Goal: Information Seeking & Learning: Learn about a topic

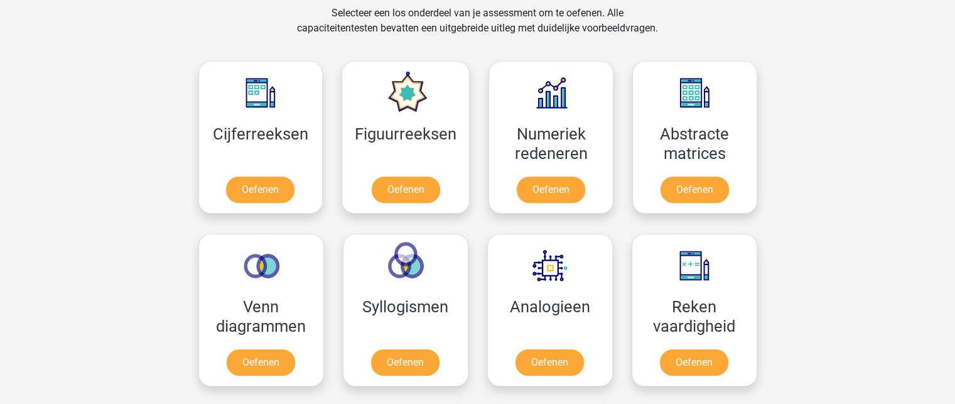
scroll to position [531, 0]
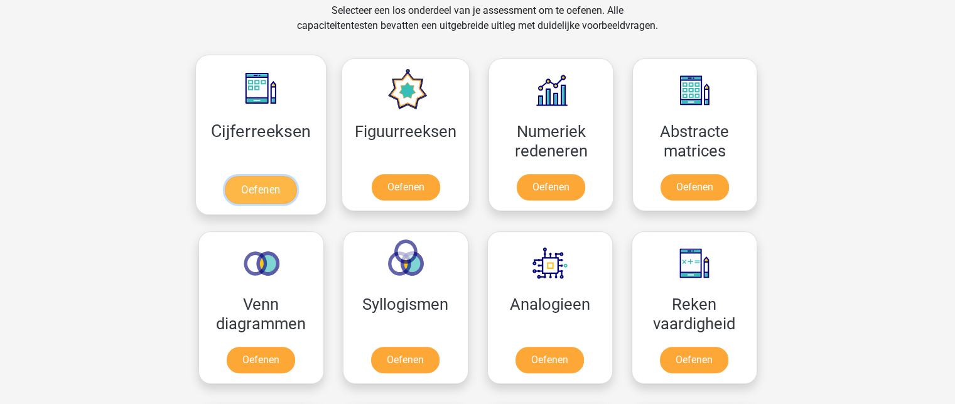
click at [269, 185] on link "Oefenen" at bounding box center [261, 190] width 72 height 28
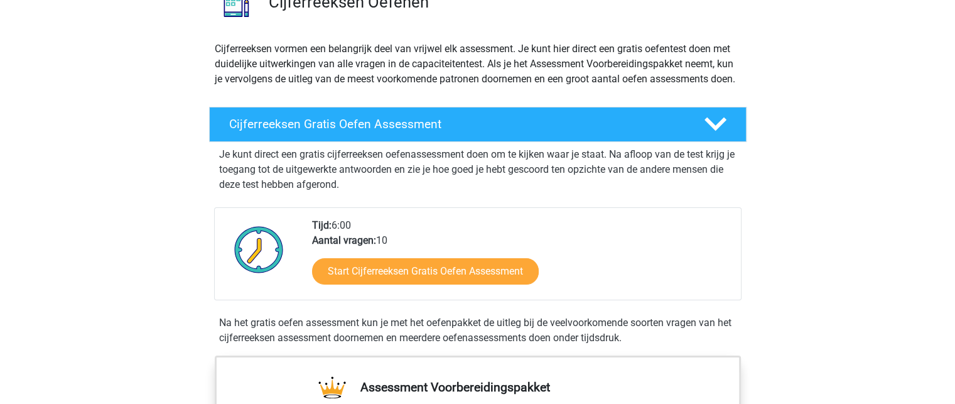
scroll to position [119, 0]
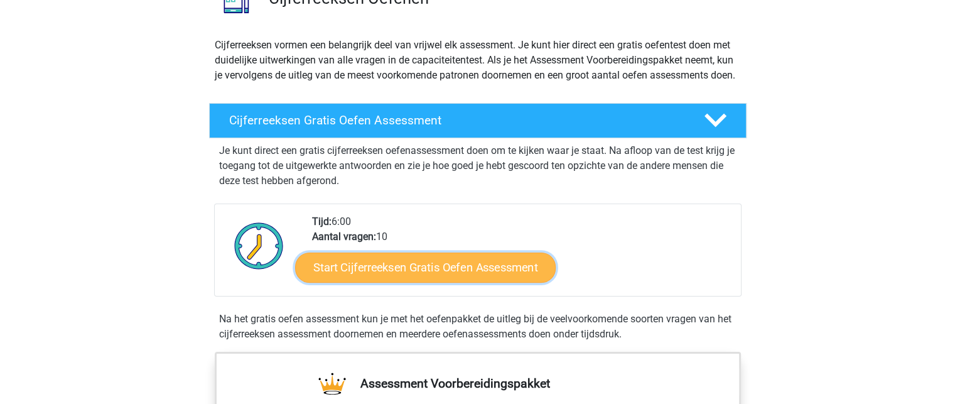
click at [484, 282] on link "Start Cijferreeksen Gratis Oefen Assessment" at bounding box center [425, 267] width 261 height 30
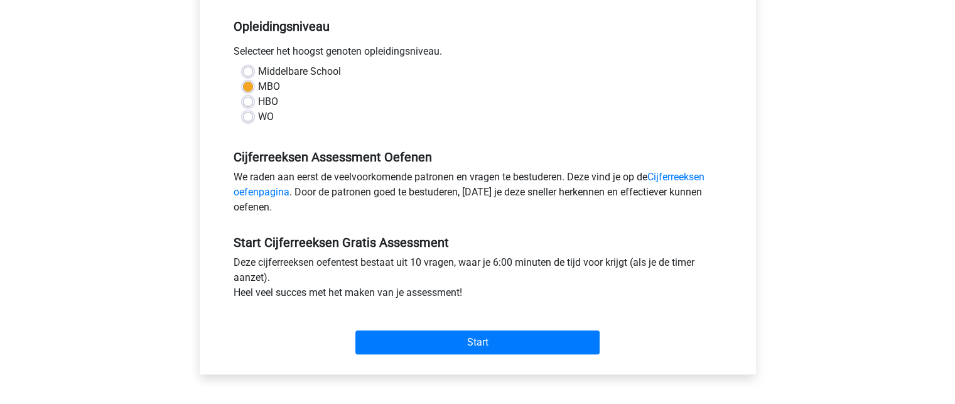
scroll to position [249, 0]
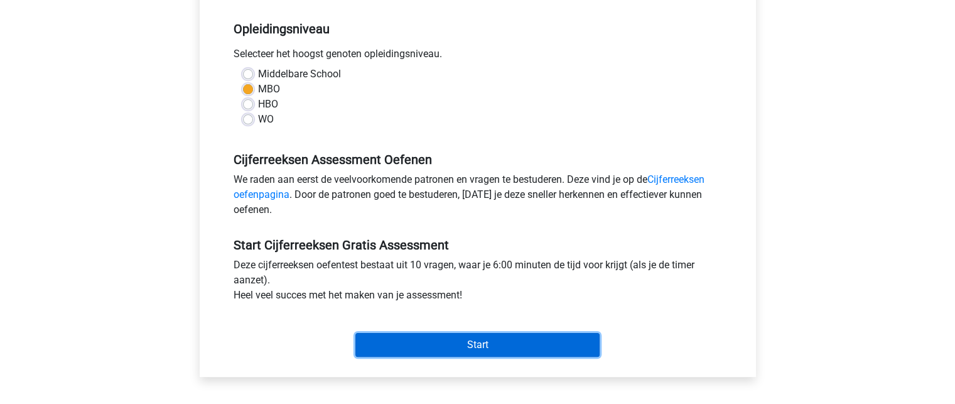
click at [482, 345] on input "Start" at bounding box center [477, 345] width 244 height 24
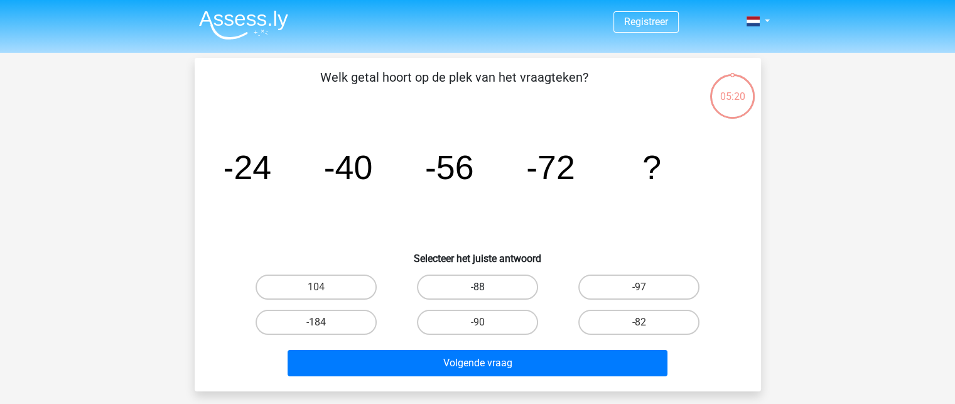
click at [481, 284] on label "-88" at bounding box center [477, 286] width 121 height 25
click at [481, 287] on input "-88" at bounding box center [481, 291] width 8 height 8
radio input "true"
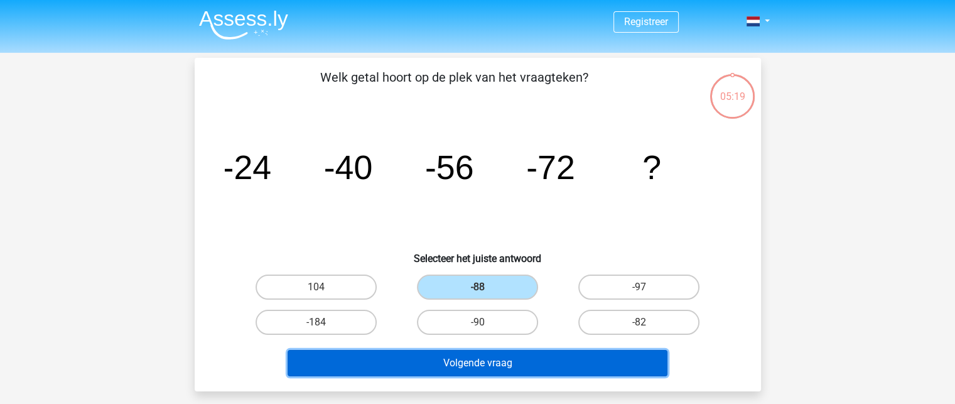
click at [485, 361] on button "Volgende vraag" at bounding box center [478, 363] width 380 height 26
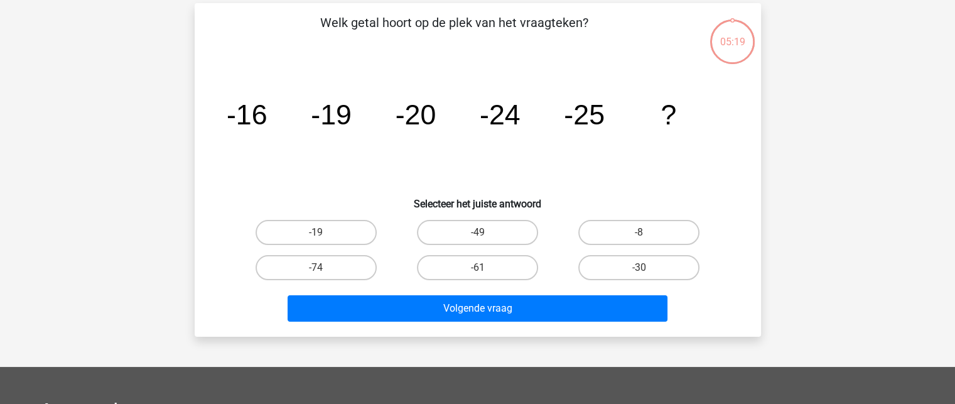
scroll to position [58, 0]
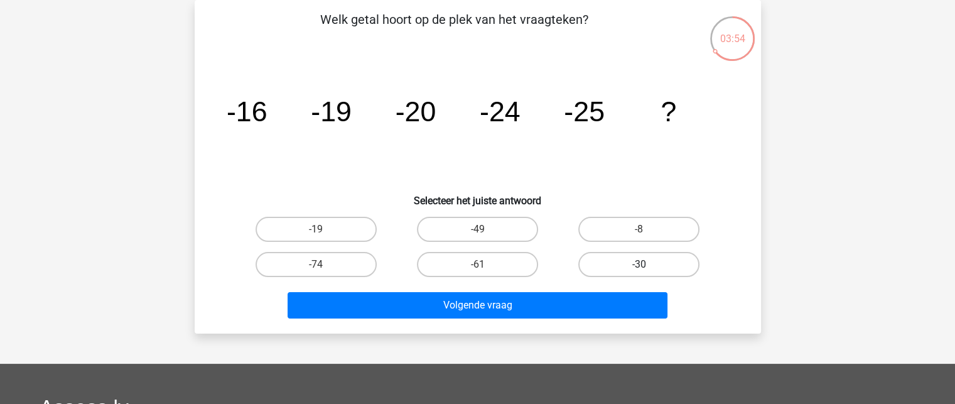
click at [637, 263] on label "-30" at bounding box center [638, 264] width 121 height 25
click at [639, 264] on input "-30" at bounding box center [643, 268] width 8 height 8
radio input "true"
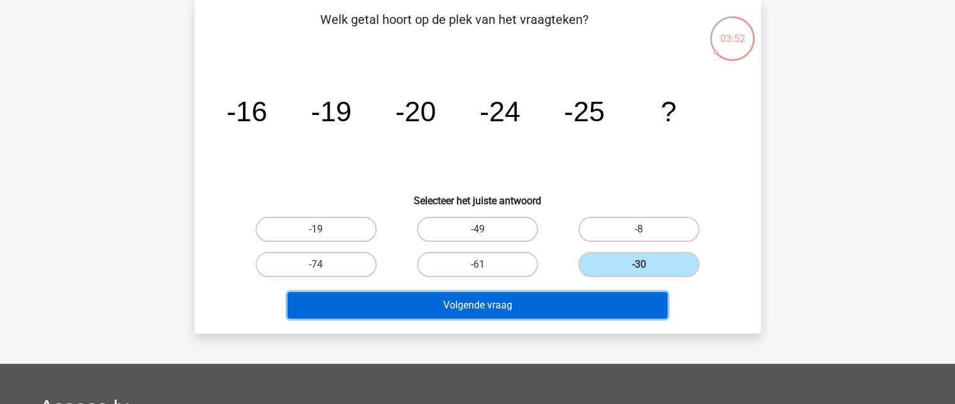
click at [590, 308] on button "Volgende vraag" at bounding box center [478, 305] width 380 height 26
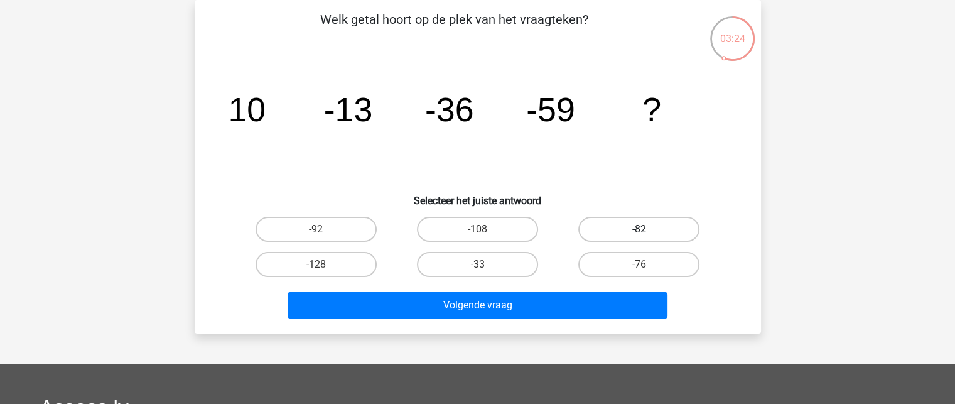
click at [642, 225] on label "-82" at bounding box center [638, 229] width 121 height 25
click at [642, 229] on input "-82" at bounding box center [643, 233] width 8 height 8
radio input "true"
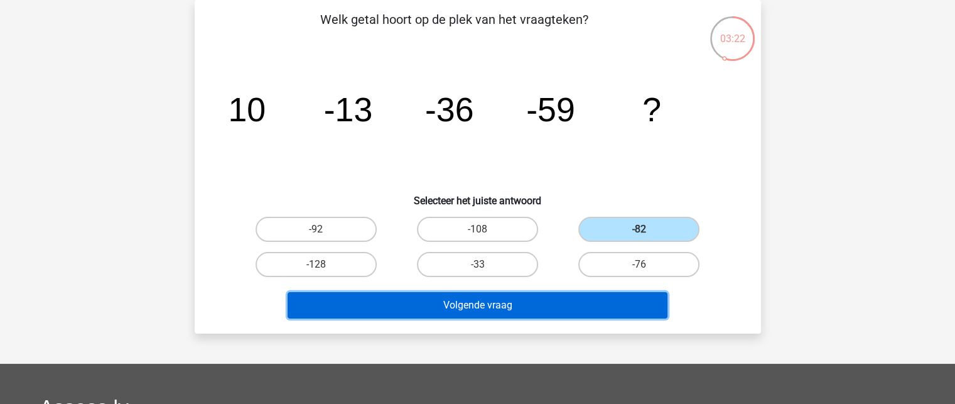
click at [598, 306] on button "Volgende vraag" at bounding box center [478, 305] width 380 height 26
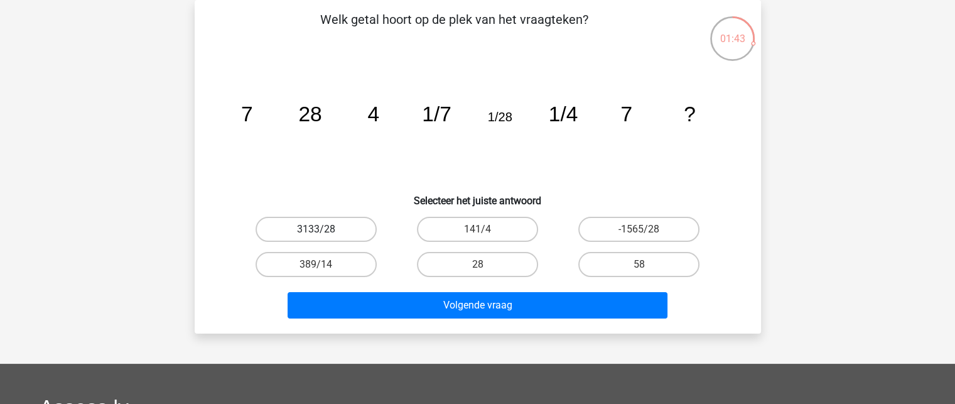
click at [347, 226] on label "3133/28" at bounding box center [316, 229] width 121 height 25
click at [324, 229] on input "3133/28" at bounding box center [320, 233] width 8 height 8
radio input "true"
click at [480, 266] on input "28" at bounding box center [481, 268] width 8 height 8
radio input "true"
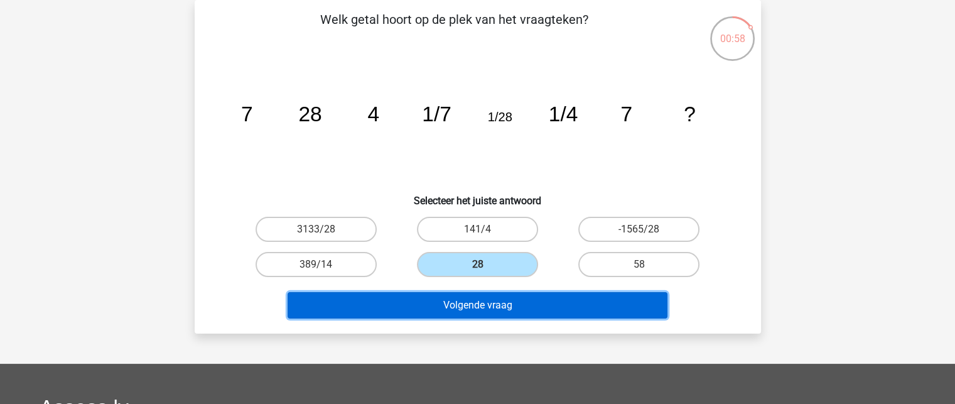
click at [487, 308] on button "Volgende vraag" at bounding box center [478, 305] width 380 height 26
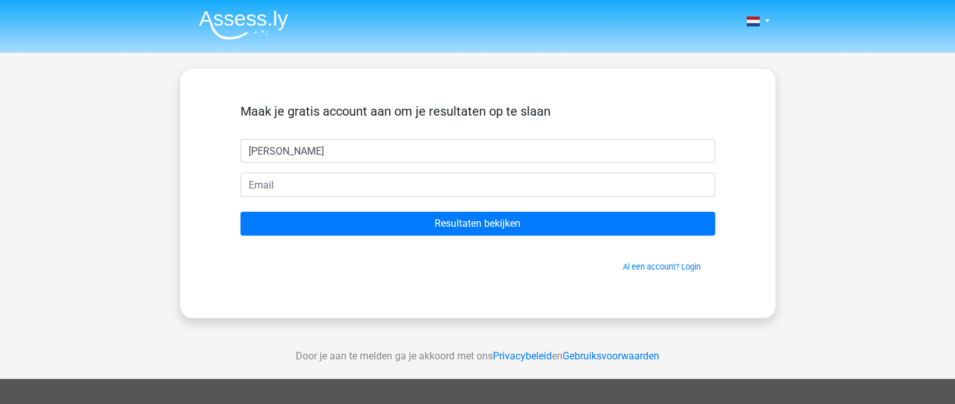
type input "[PERSON_NAME]"
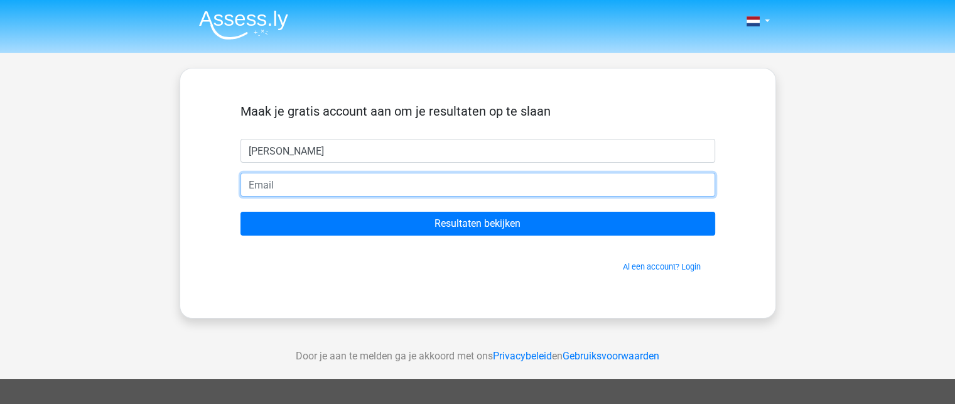
click at [266, 185] on input "email" at bounding box center [478, 185] width 475 height 24
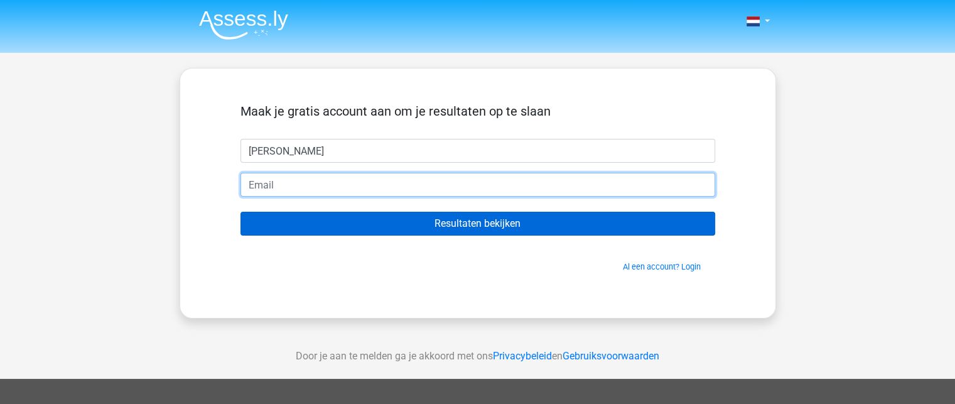
type input "[EMAIL_ADDRESS][DOMAIN_NAME]"
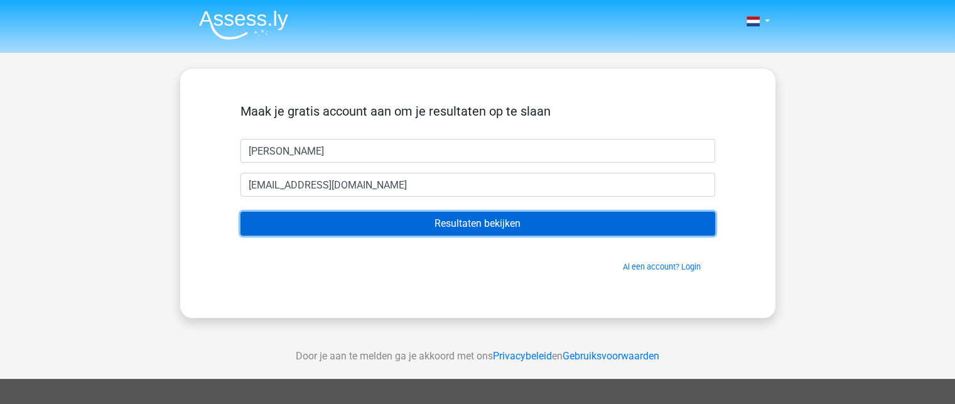
click at [440, 218] on input "Resultaten bekijken" at bounding box center [478, 224] width 475 height 24
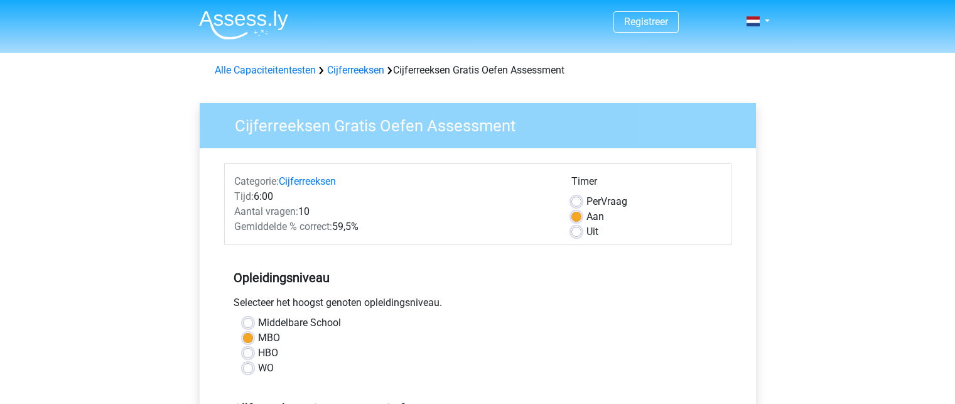
scroll to position [249, 0]
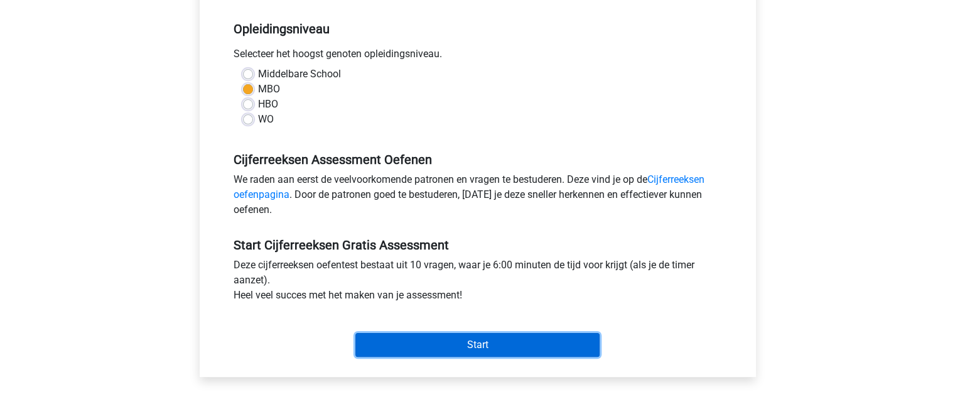
click at [482, 347] on input "Start" at bounding box center [477, 345] width 244 height 24
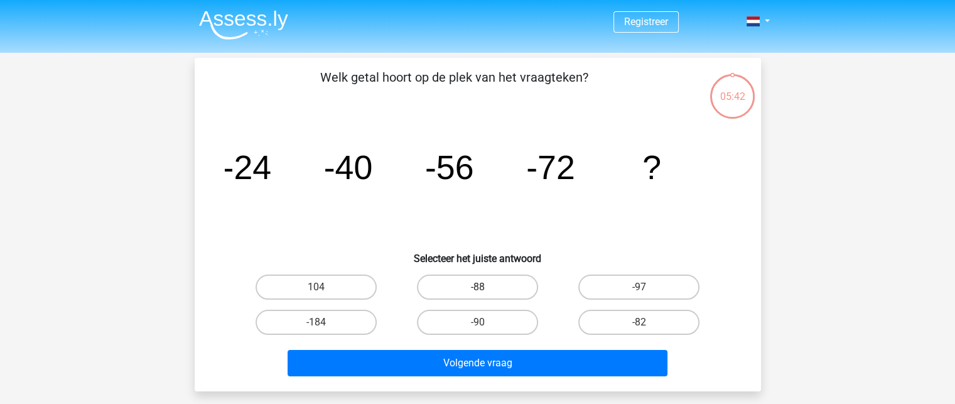
click at [495, 281] on label "-88" at bounding box center [477, 286] width 121 height 25
click at [485, 287] on input "-88" at bounding box center [481, 291] width 8 height 8
radio input "true"
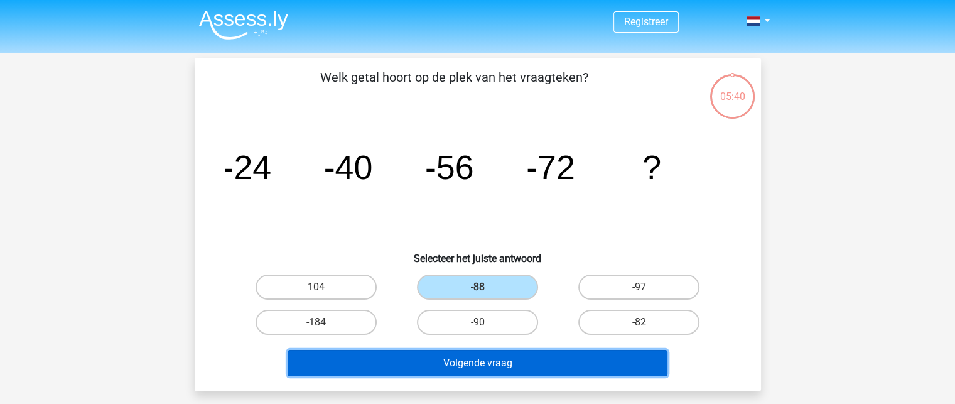
click at [492, 359] on button "Volgende vraag" at bounding box center [478, 363] width 380 height 26
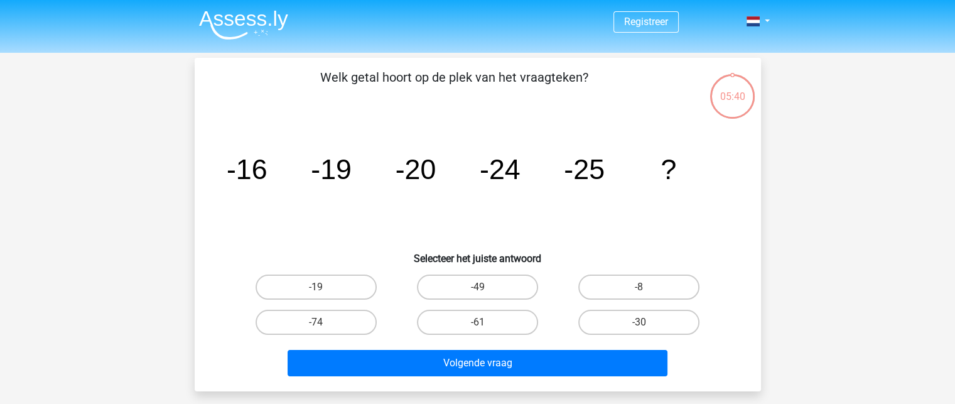
scroll to position [58, 0]
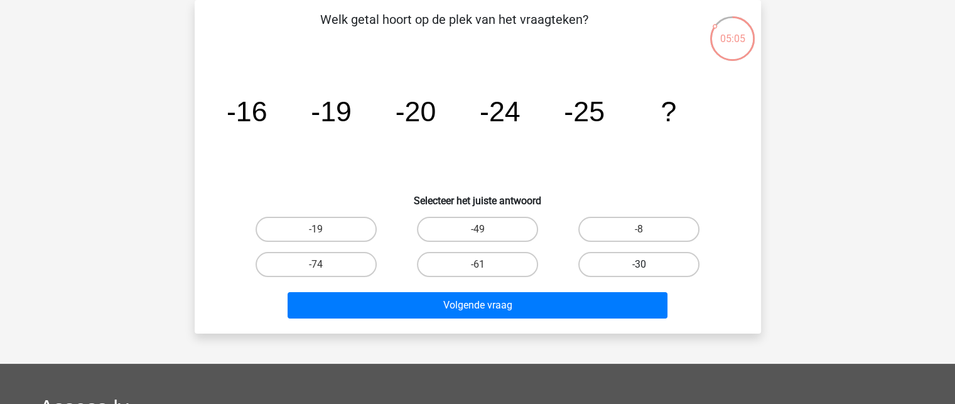
click at [639, 263] on label "-30" at bounding box center [638, 264] width 121 height 25
click at [639, 264] on input "-30" at bounding box center [643, 268] width 8 height 8
radio input "true"
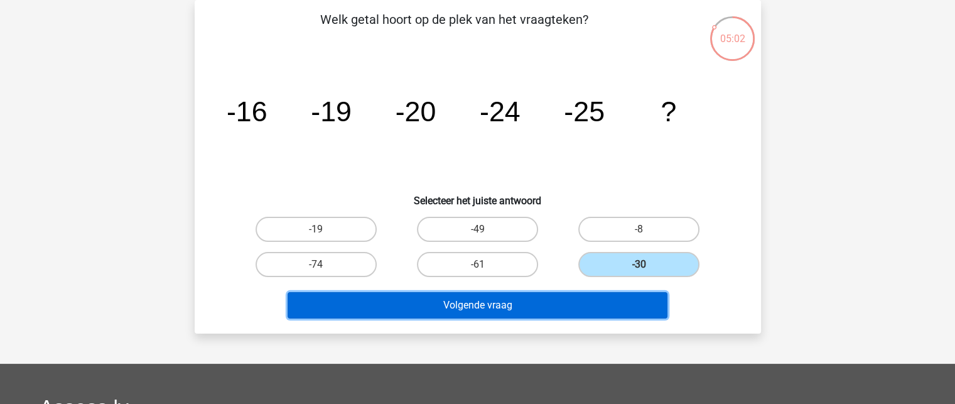
click at [581, 299] on button "Volgende vraag" at bounding box center [478, 305] width 380 height 26
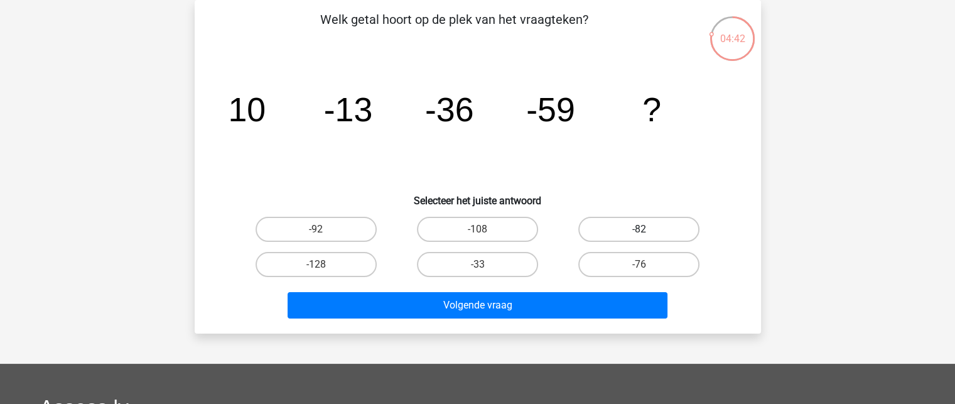
click at [635, 230] on label "-82" at bounding box center [638, 229] width 121 height 25
click at [639, 230] on input "-82" at bounding box center [643, 233] width 8 height 8
radio input "true"
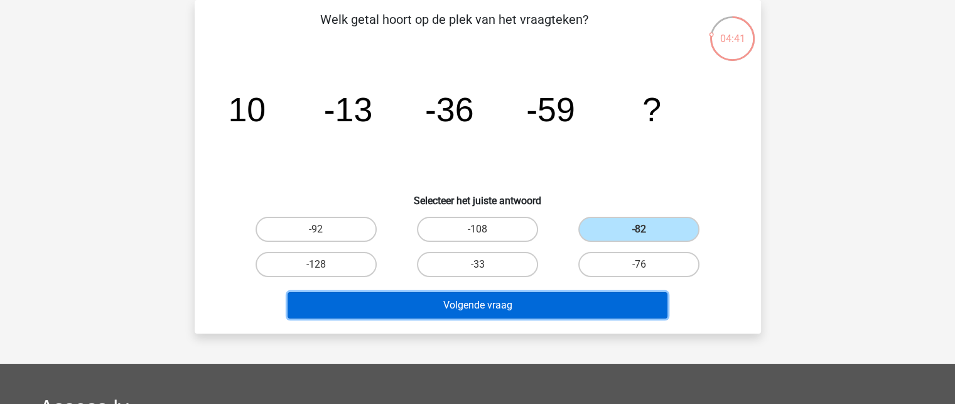
click at [561, 299] on button "Volgende vraag" at bounding box center [478, 305] width 380 height 26
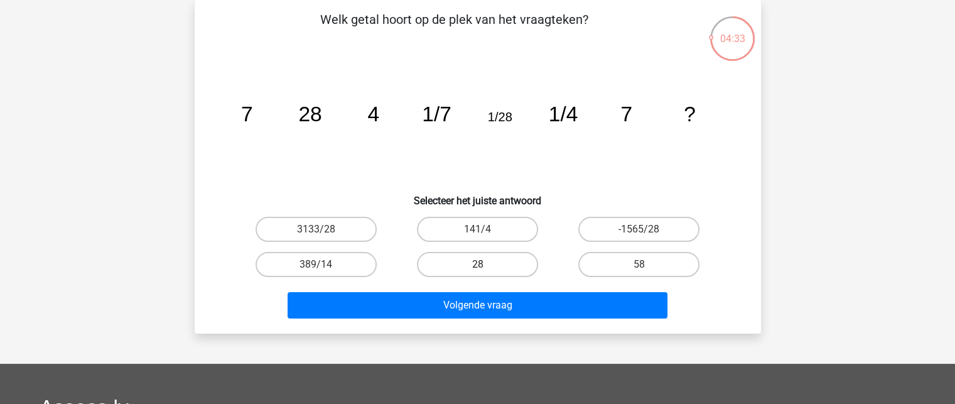
click at [500, 259] on label "28" at bounding box center [477, 264] width 121 height 25
click at [485, 264] on input "28" at bounding box center [481, 268] width 8 height 8
radio input "true"
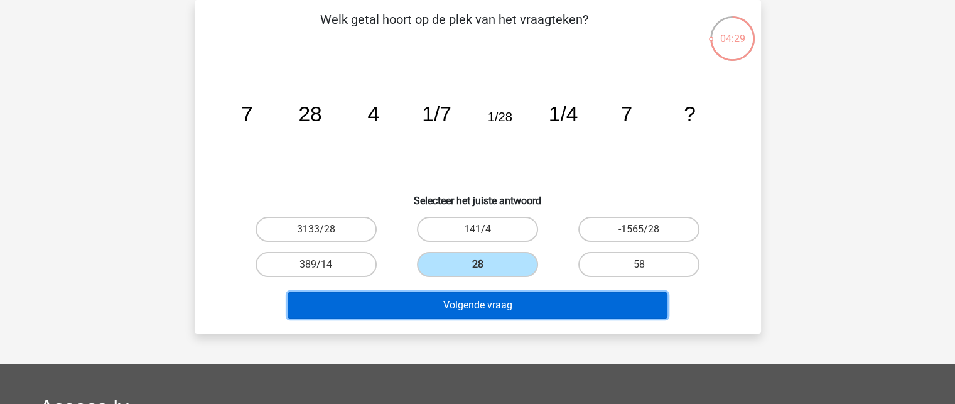
click at [501, 302] on button "Volgende vraag" at bounding box center [478, 305] width 380 height 26
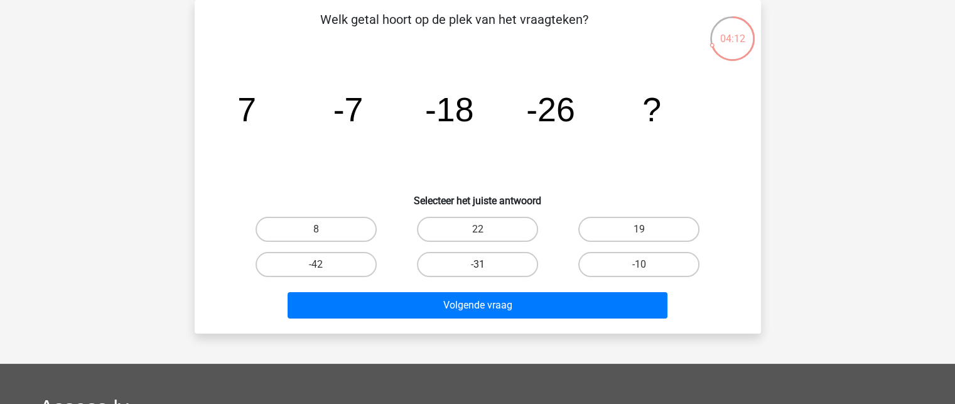
click at [473, 262] on label "-31" at bounding box center [477, 264] width 121 height 25
click at [477, 264] on input "-31" at bounding box center [481, 268] width 8 height 8
radio input "true"
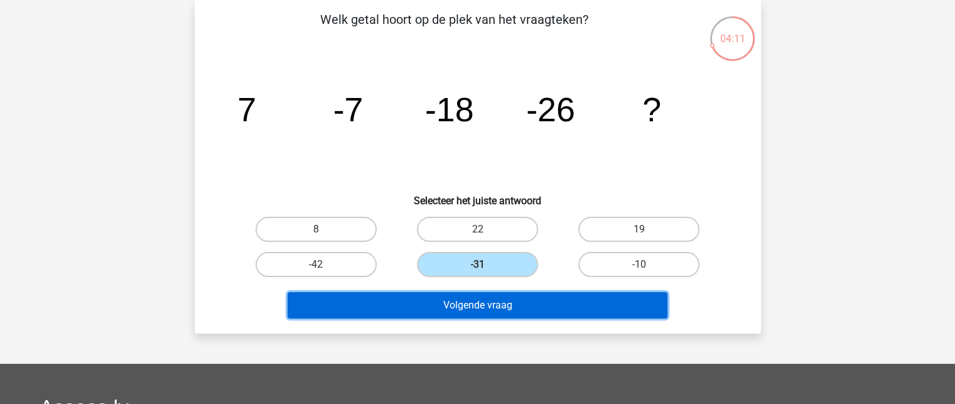
click at [487, 299] on button "Volgende vraag" at bounding box center [478, 305] width 380 height 26
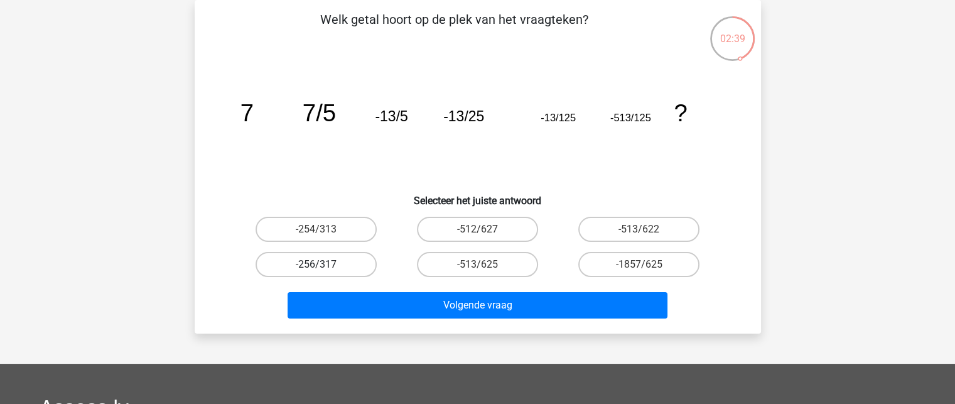
click at [335, 264] on label "-256/317" at bounding box center [316, 264] width 121 height 25
click at [324, 264] on input "-256/317" at bounding box center [320, 268] width 8 height 8
radio input "true"
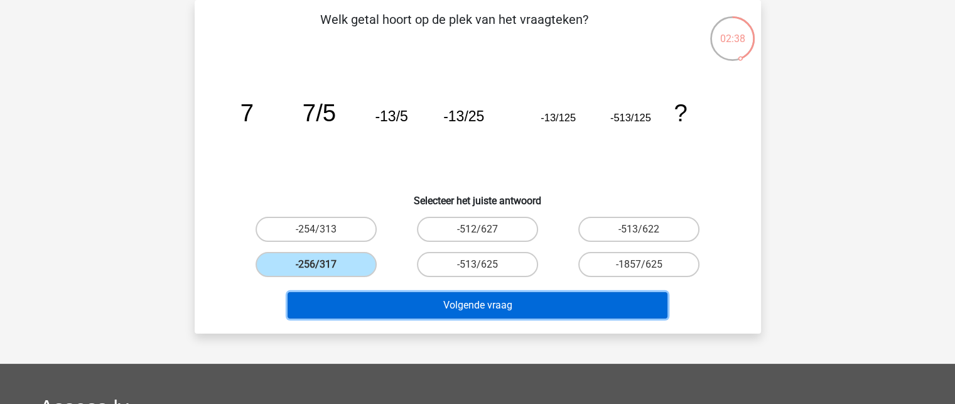
click at [493, 306] on button "Volgende vraag" at bounding box center [478, 305] width 380 height 26
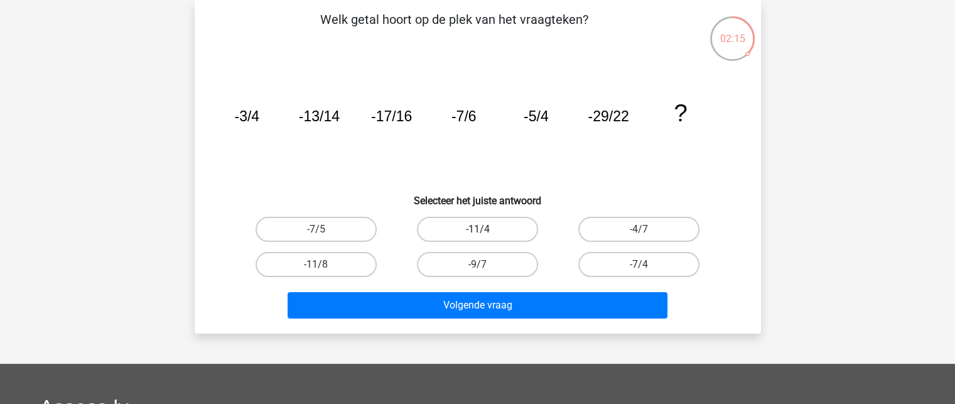
click at [487, 226] on label "-11/4" at bounding box center [477, 229] width 121 height 25
click at [485, 229] on input "-11/4" at bounding box center [481, 233] width 8 height 8
radio input "true"
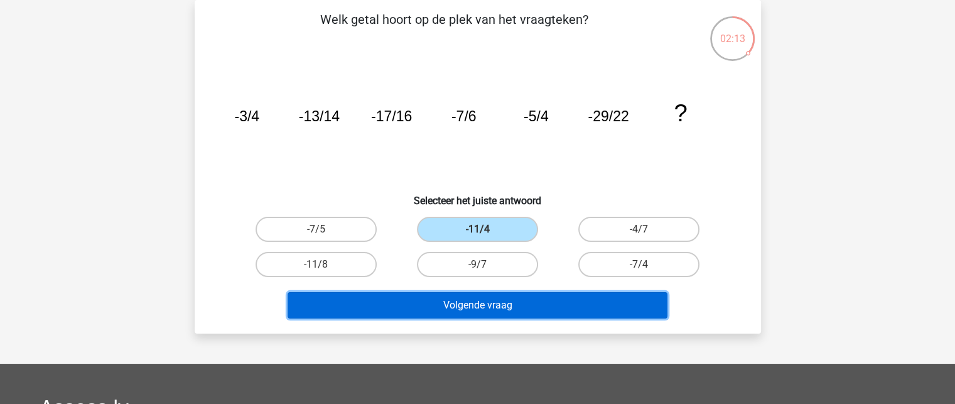
click at [482, 305] on button "Volgende vraag" at bounding box center [478, 305] width 380 height 26
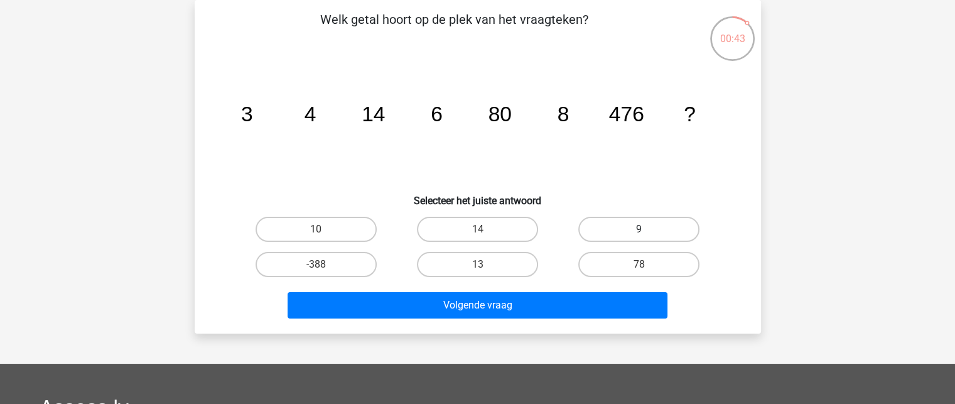
click at [633, 229] on label "9" at bounding box center [638, 229] width 121 height 25
click at [639, 229] on input "9" at bounding box center [643, 233] width 8 height 8
radio input "true"
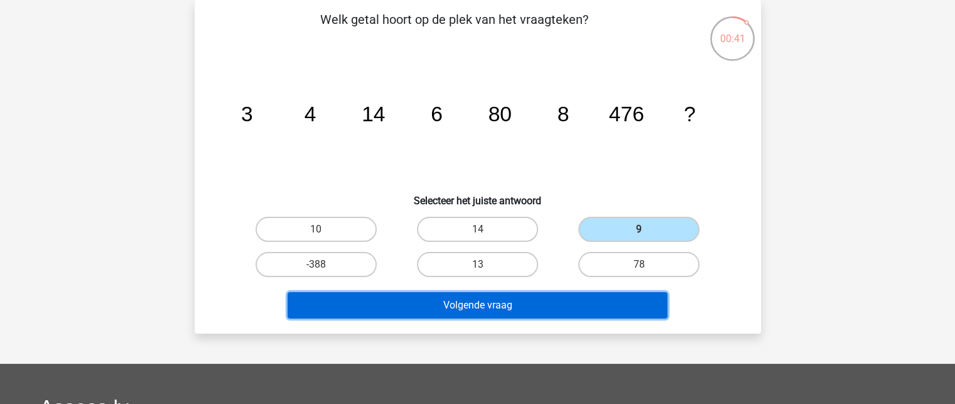
click at [522, 298] on button "Volgende vraag" at bounding box center [478, 305] width 380 height 26
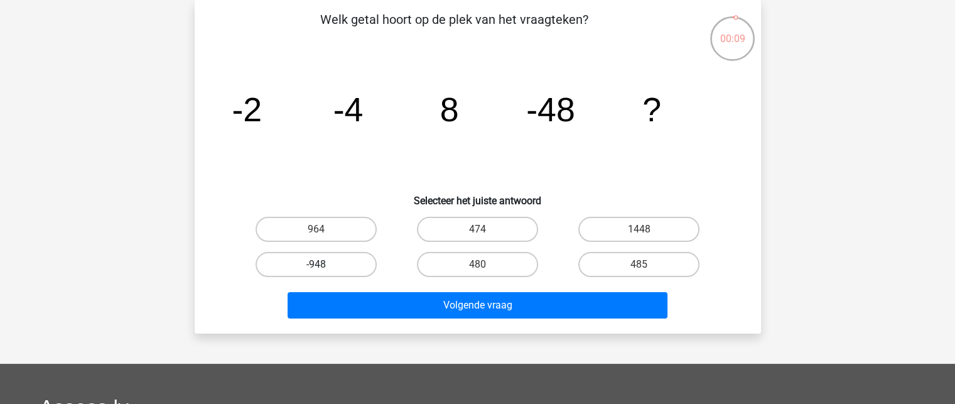
click at [334, 262] on label "-948" at bounding box center [316, 264] width 121 height 25
click at [324, 264] on input "-948" at bounding box center [320, 268] width 8 height 8
radio input "true"
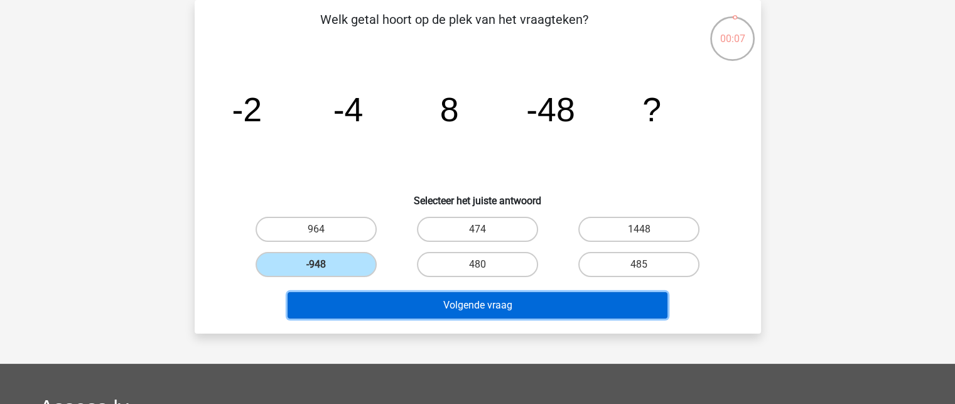
click at [450, 301] on button "Volgende vraag" at bounding box center [478, 305] width 380 height 26
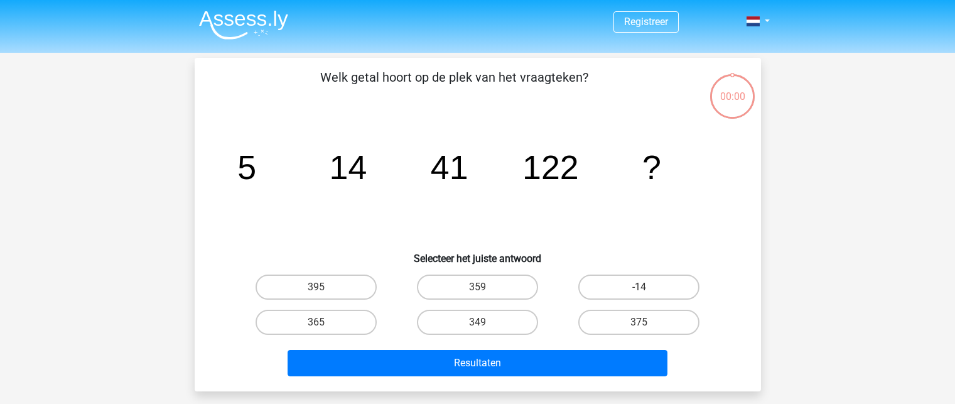
scroll to position [58, 0]
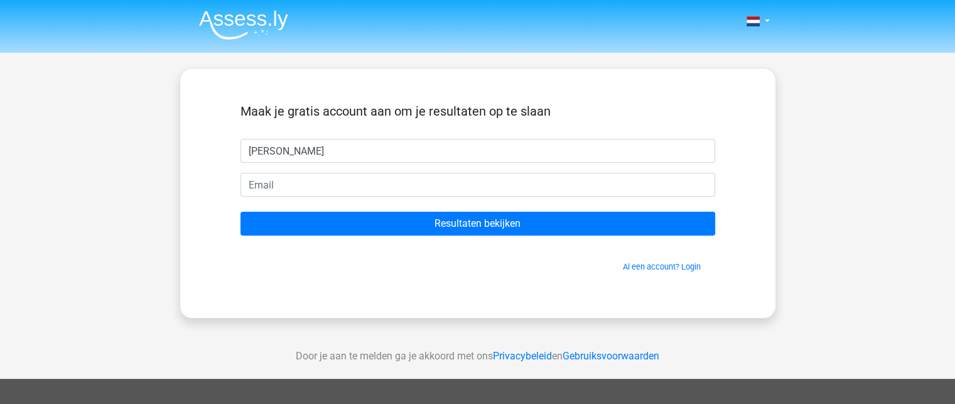
type input "carla Jansen"
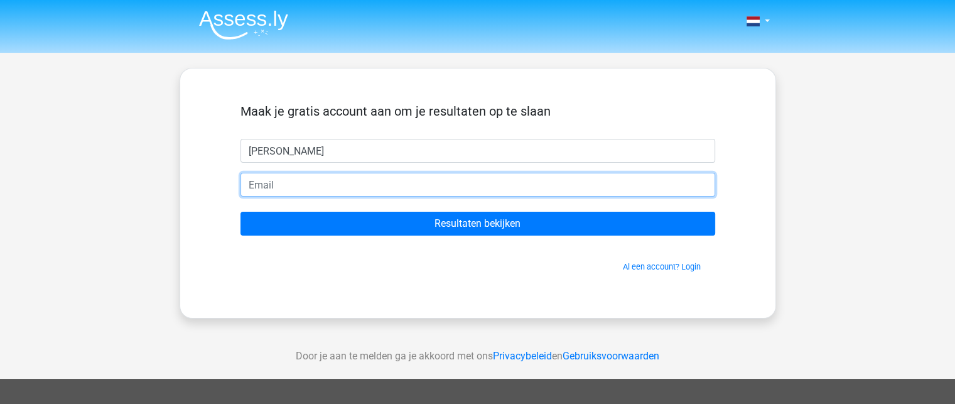
click at [278, 185] on input "email" at bounding box center [478, 185] width 475 height 24
type input "carla.1962@live.nl"
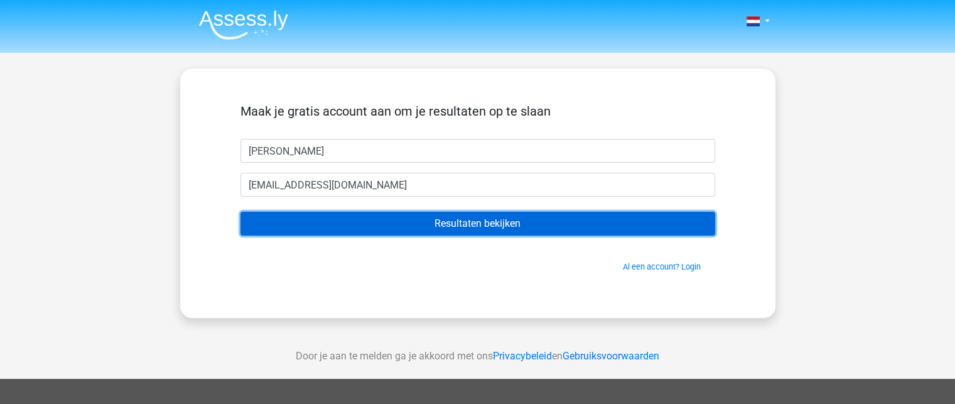
click at [453, 220] on input "Resultaten bekijken" at bounding box center [478, 224] width 475 height 24
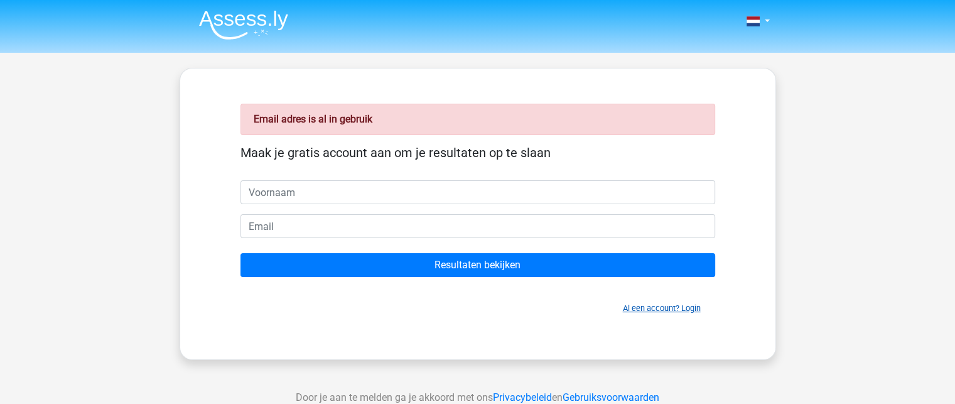
click at [690, 306] on link "Al een account? Login" at bounding box center [662, 307] width 78 height 9
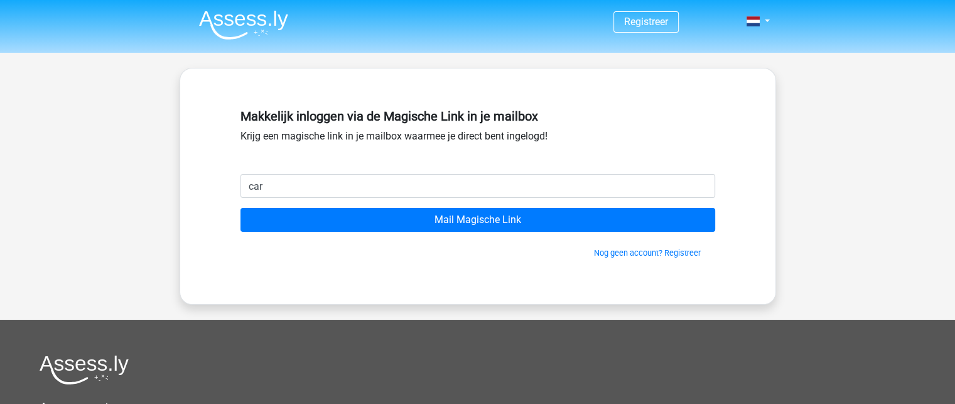
type input "carla.1962@live.nl"
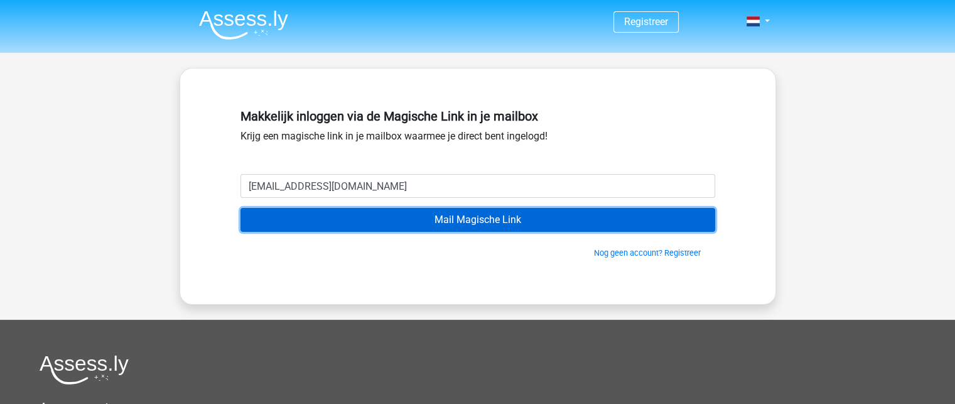
click at [450, 220] on input "Mail Magische Link" at bounding box center [478, 220] width 475 height 24
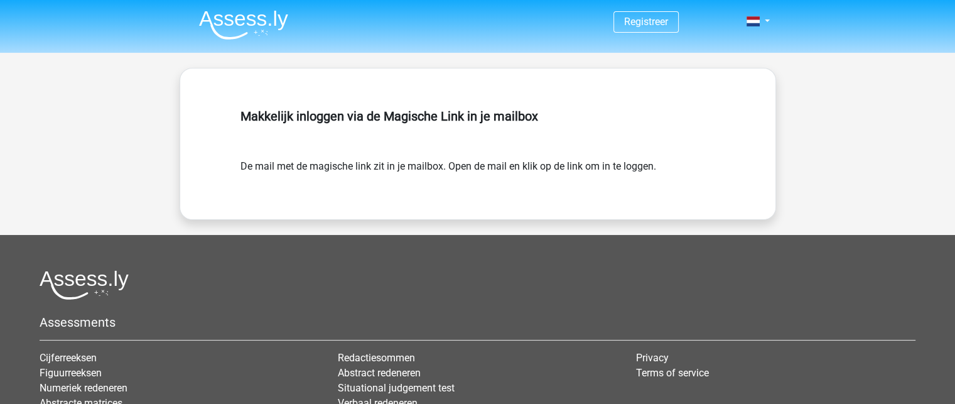
click at [768, 13] on div "Registreer" at bounding box center [478, 22] width 597 height 41
click at [766, 21] on link at bounding box center [754, 21] width 25 height 15
click at [718, 48] on link "Login" at bounding box center [721, 50] width 87 height 20
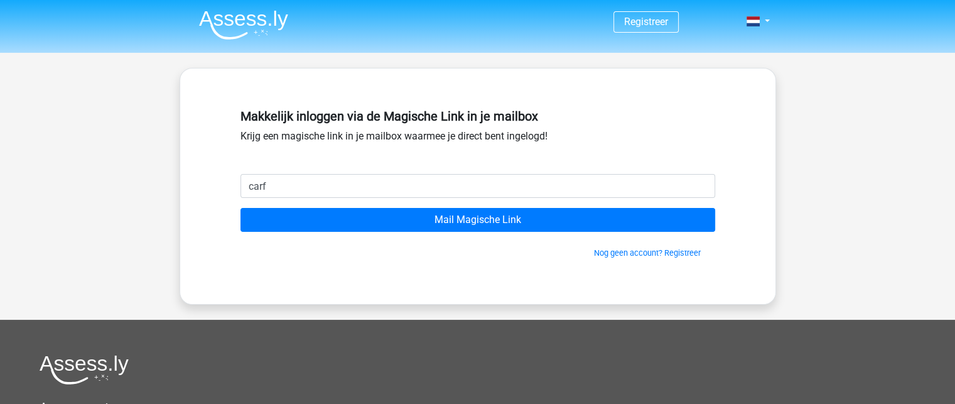
type input "[EMAIL_ADDRESS][DOMAIN_NAME]"
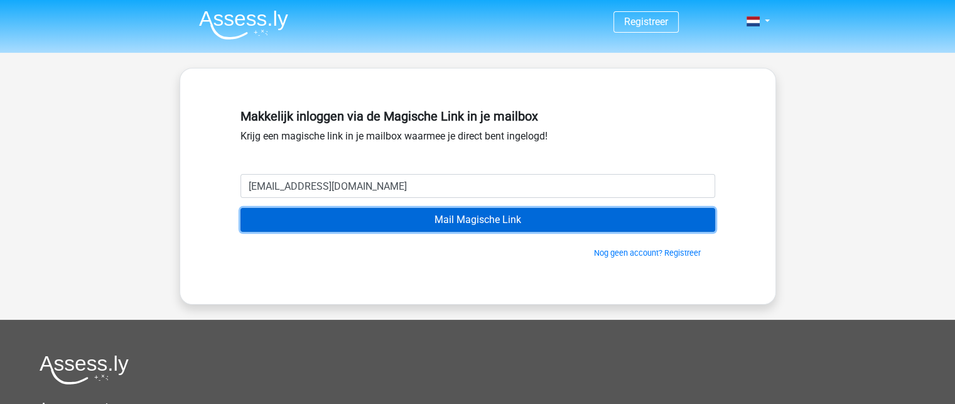
click at [434, 220] on input "Mail Magische Link" at bounding box center [478, 220] width 475 height 24
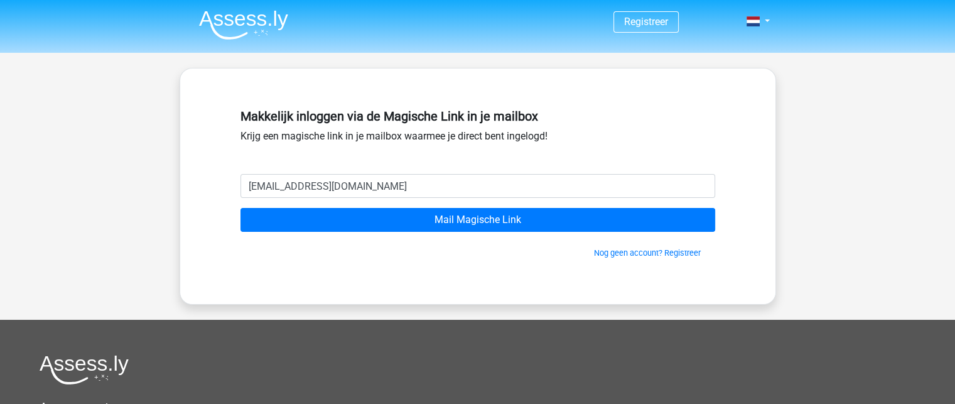
click at [240, 13] on img at bounding box center [243, 25] width 89 height 30
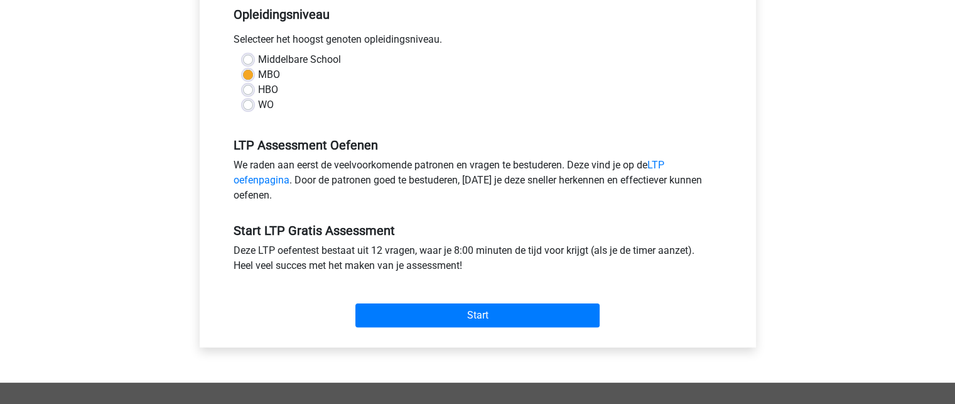
scroll to position [283, 0]
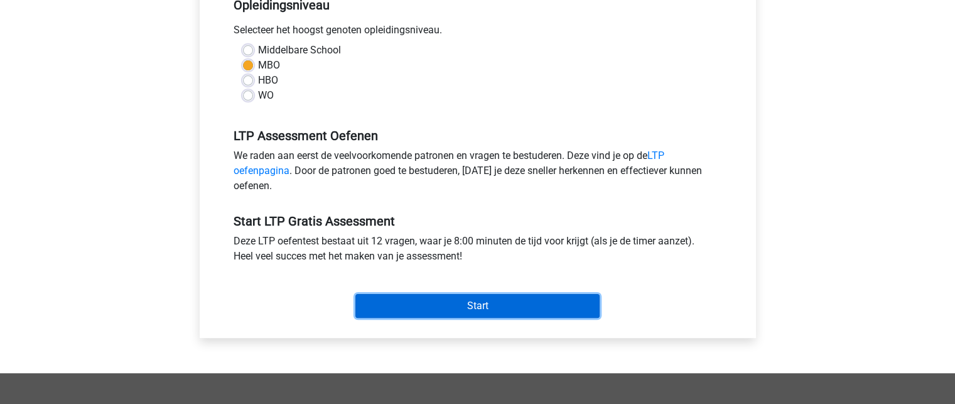
click at [470, 308] on input "Start" at bounding box center [477, 306] width 244 height 24
